Goal: Transaction & Acquisition: Purchase product/service

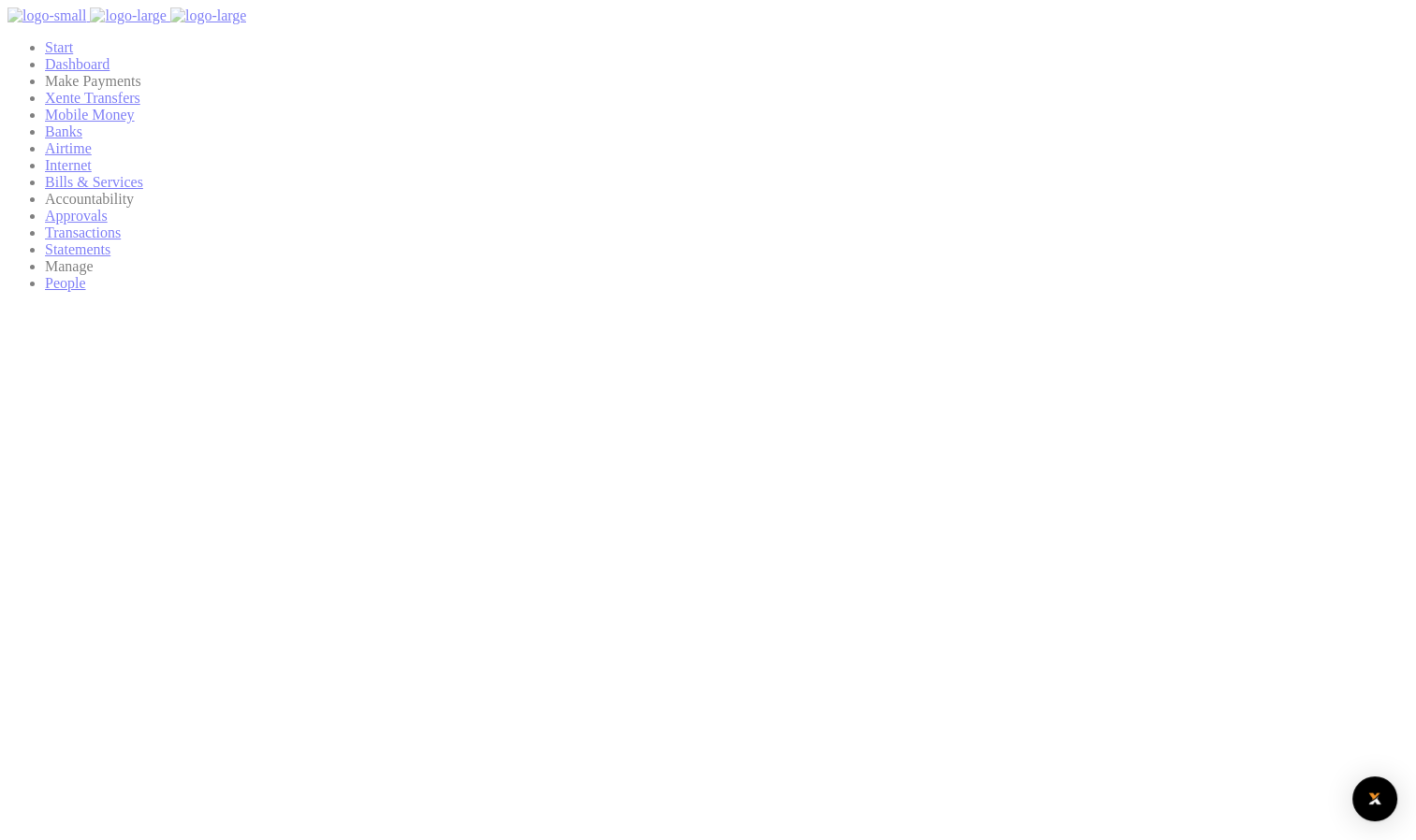
scroll to position [15, 15]
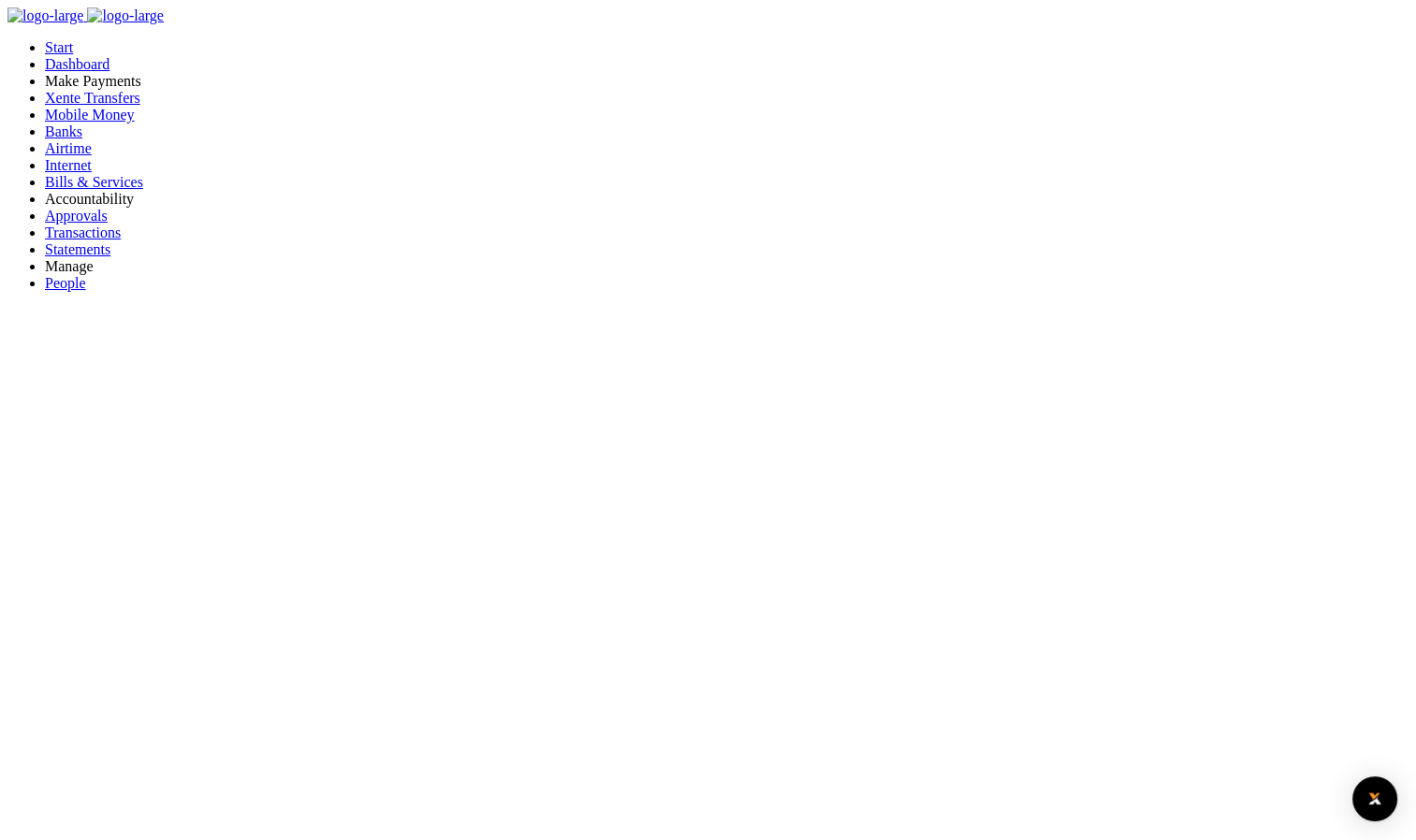
click at [92, 190] on span "Bills & Services" at bounding box center [95, 182] width 99 height 15
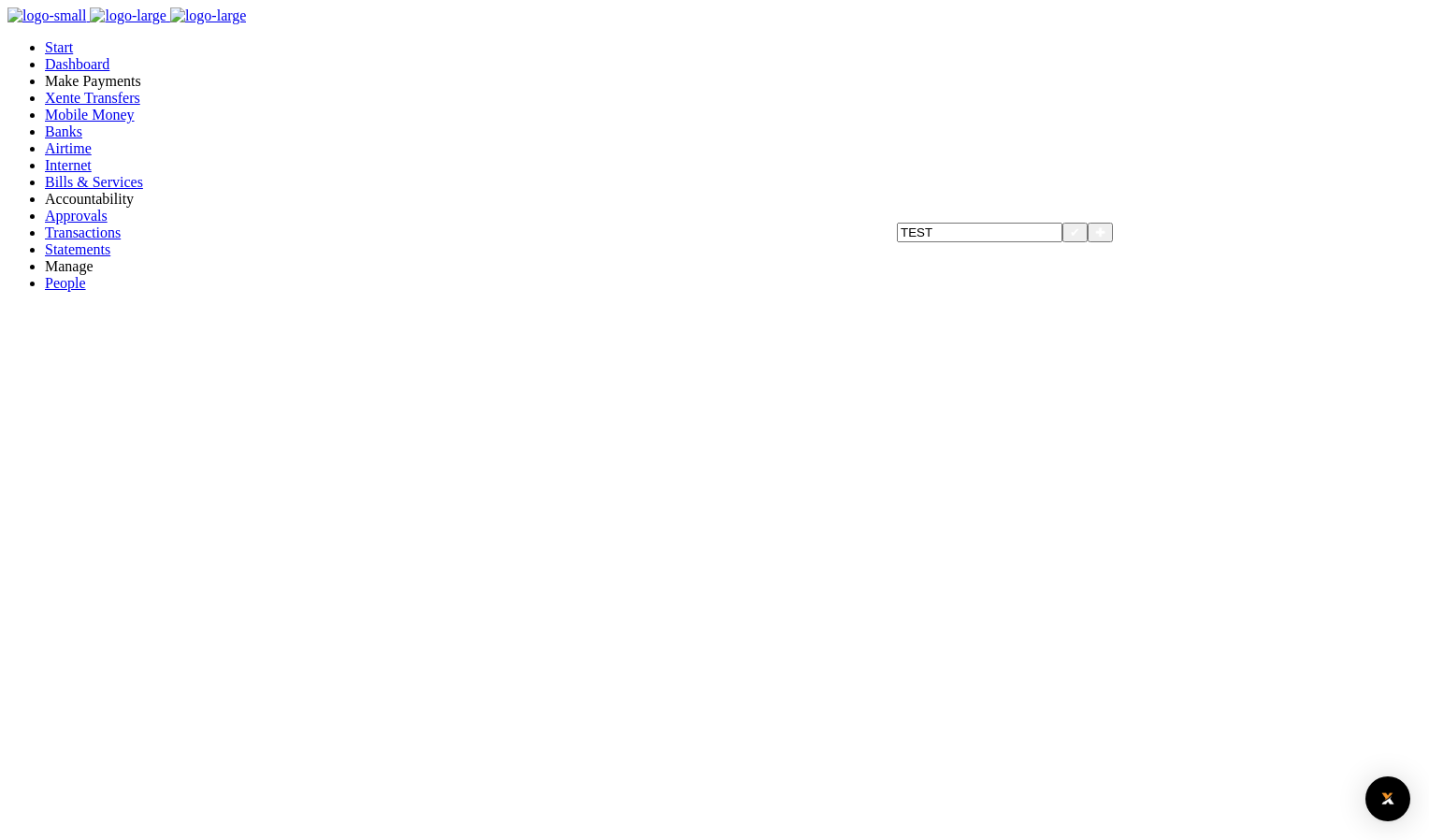
click at [990, 242] on input "TEST" at bounding box center [979, 233] width 165 height 19
click at [1108, 240] on div "✖" at bounding box center [1100, 232] width 16 height 16
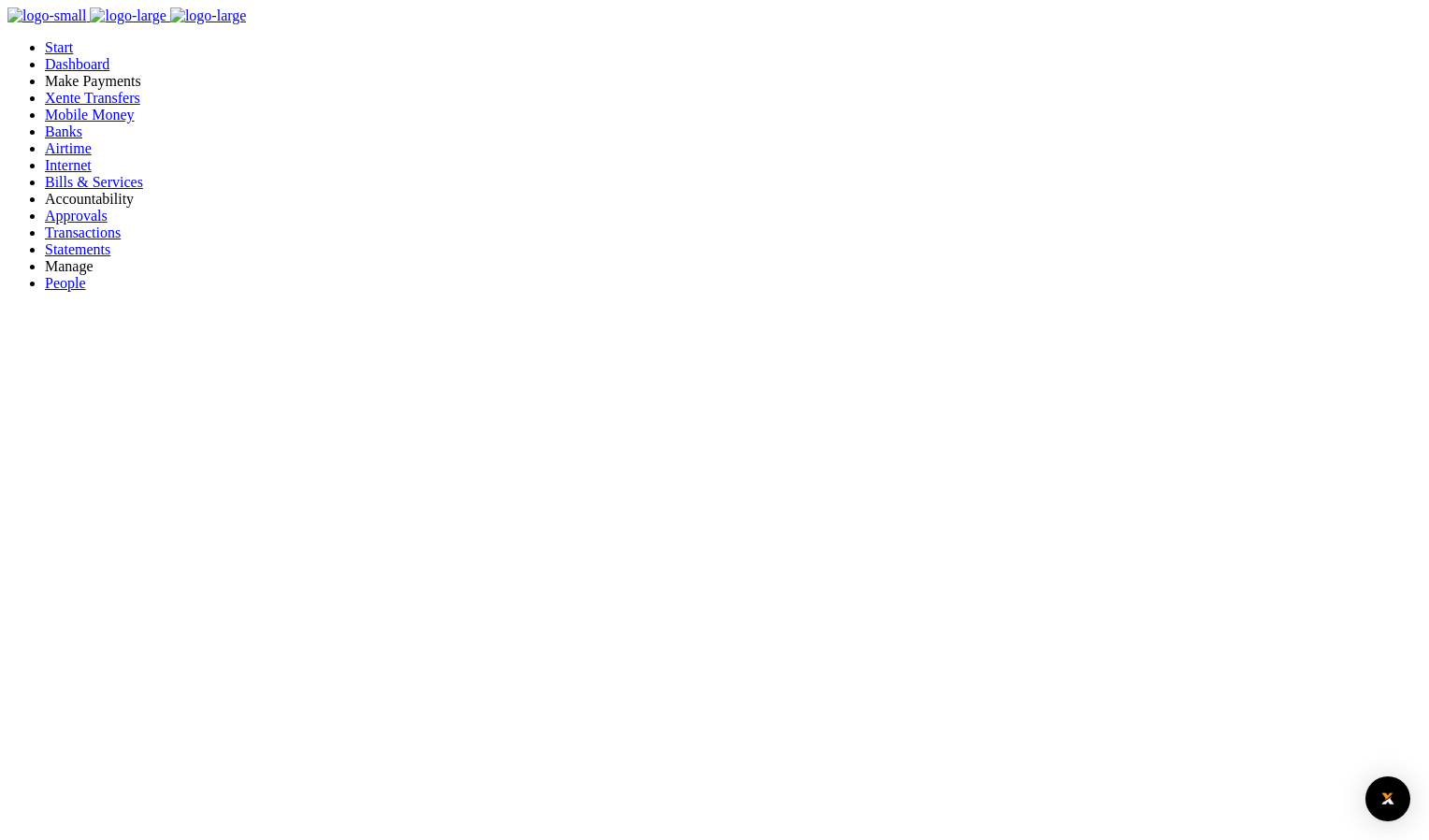
click at [901, 242] on button "✔" at bounding box center [888, 233] width 25 height 19
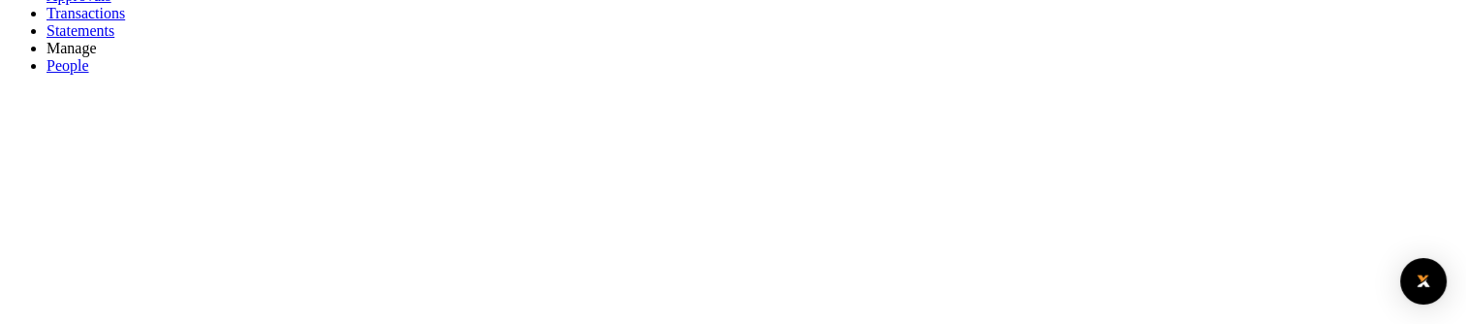
scroll to position [194, 0]
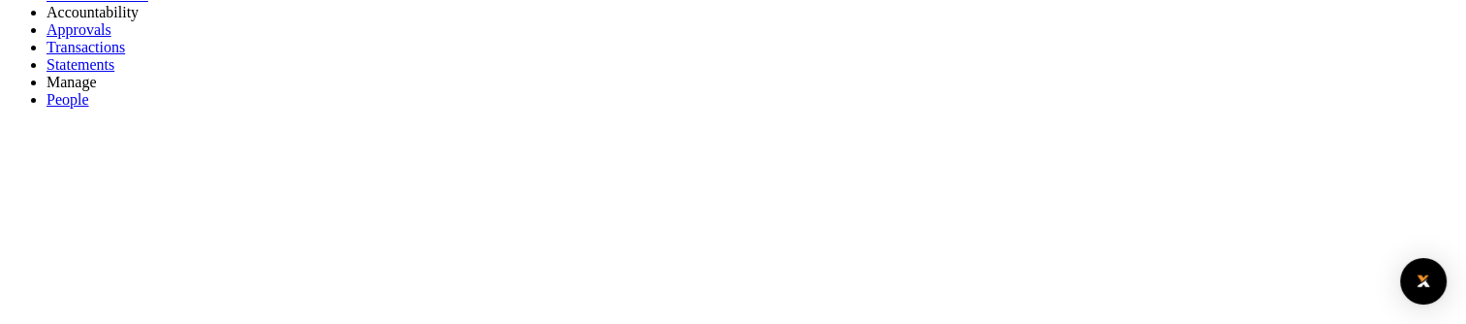
type input "TES"
click at [1127, 57] on button "✔" at bounding box center [1114, 47] width 26 height 20
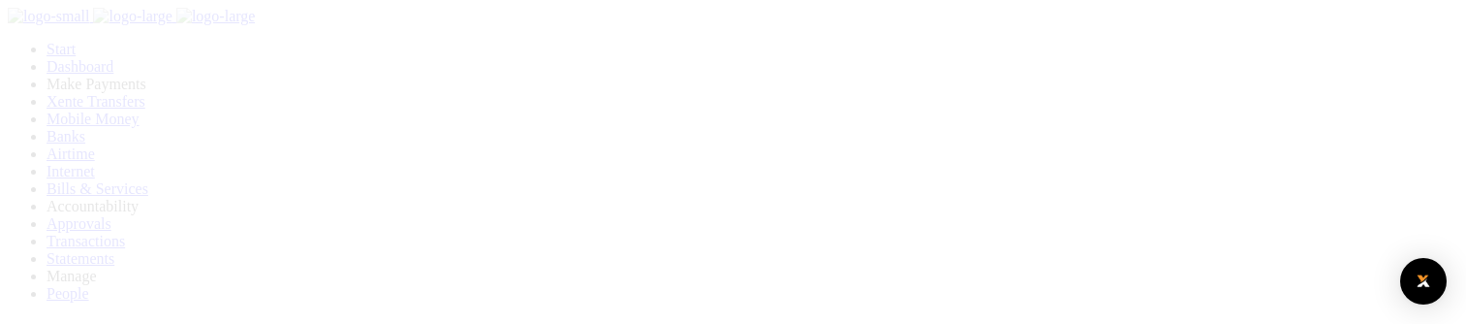
scroll to position [194, 0]
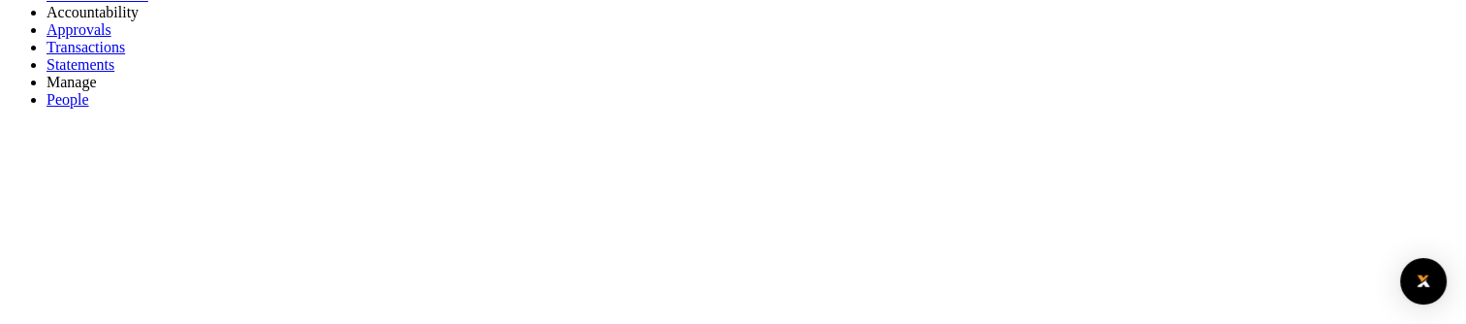
type input "TESt"
click at [933, 57] on button "✔" at bounding box center [920, 47] width 26 height 20
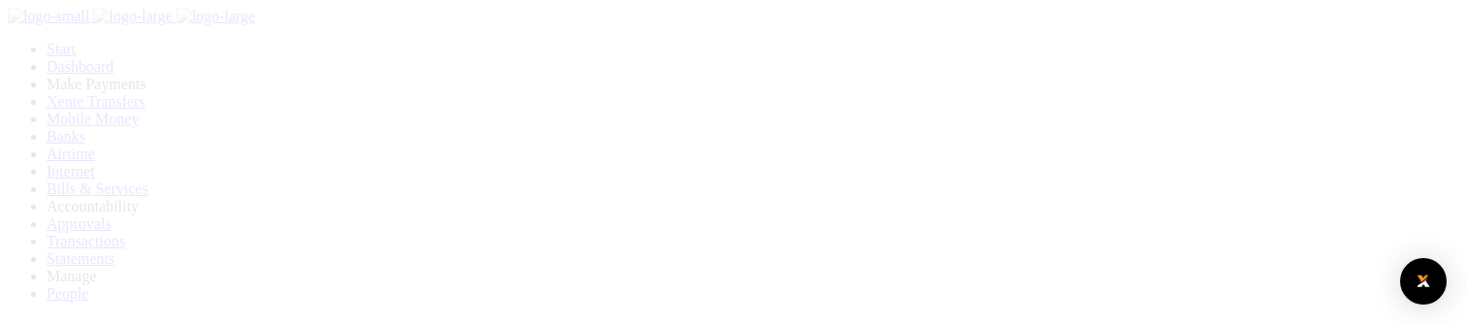
scroll to position [194, 0]
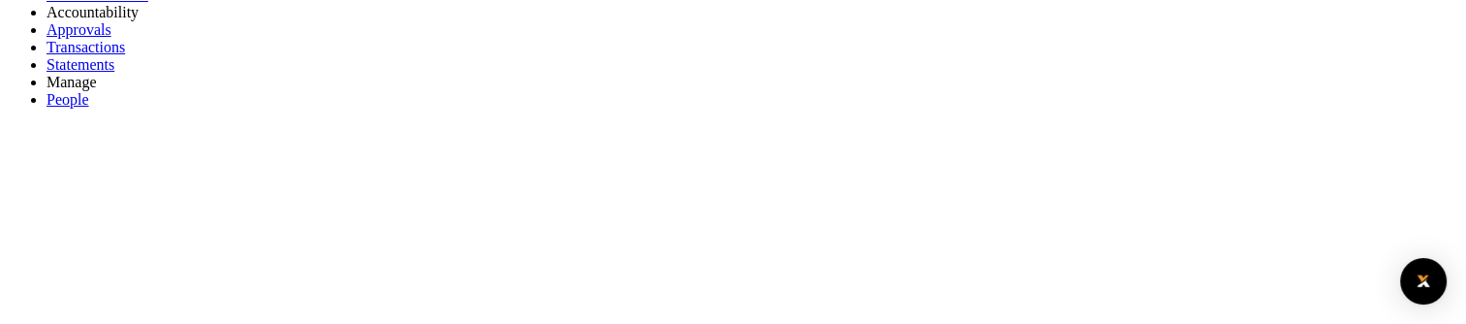
type input "TESt"
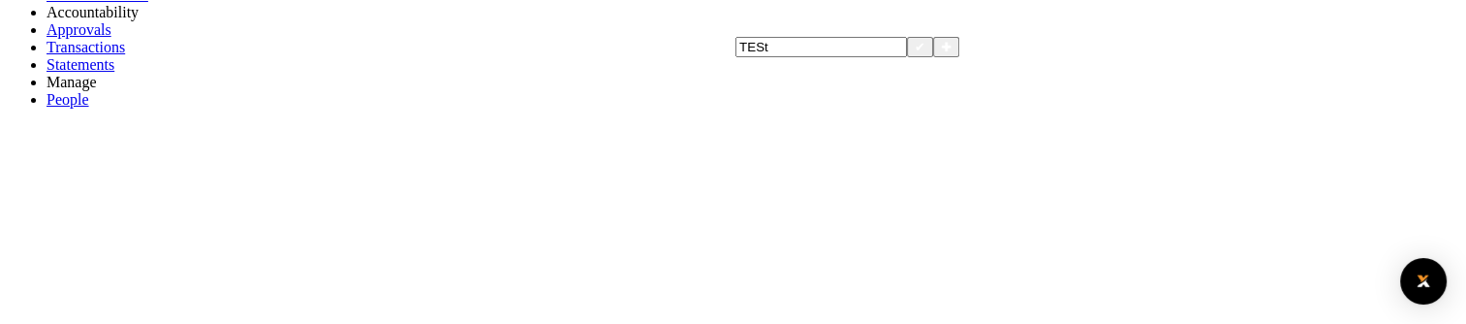
click at [933, 57] on button "✔" at bounding box center [920, 47] width 26 height 20
